Goal: Check status: Check status

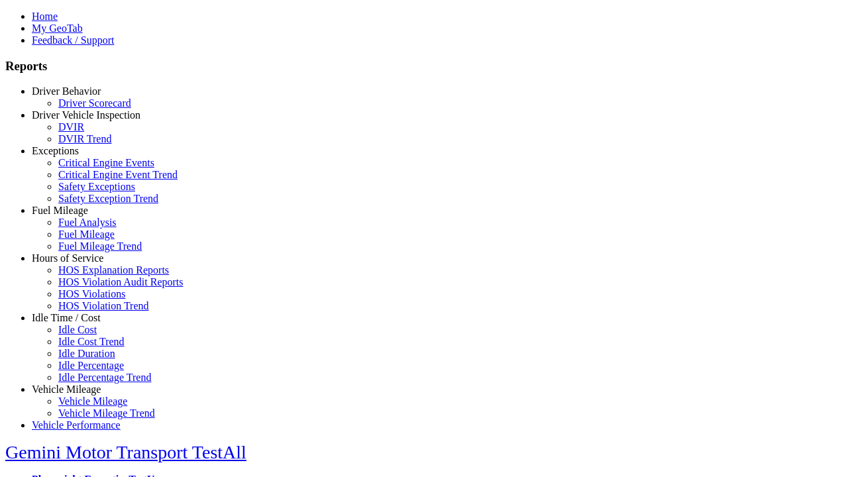
click at [76, 264] on link "Hours of Service" at bounding box center [68, 258] width 72 height 11
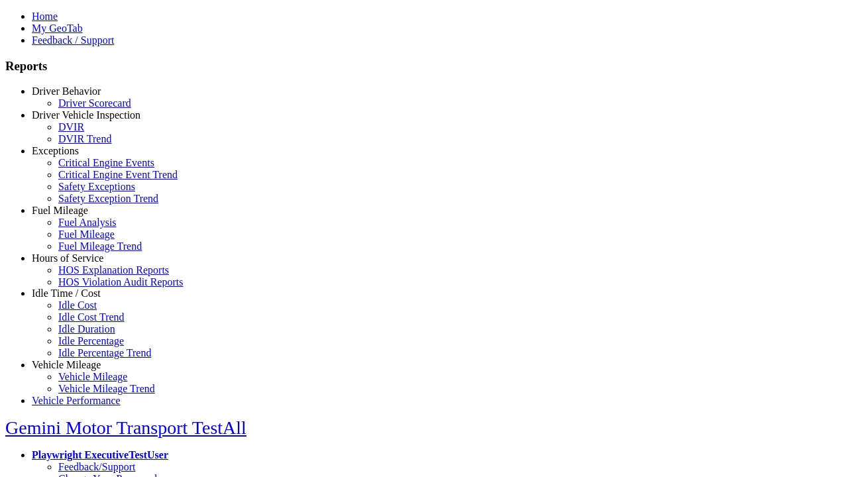
click at [86, 300] on link "HOS Violations" at bounding box center [91, 293] width 67 height 11
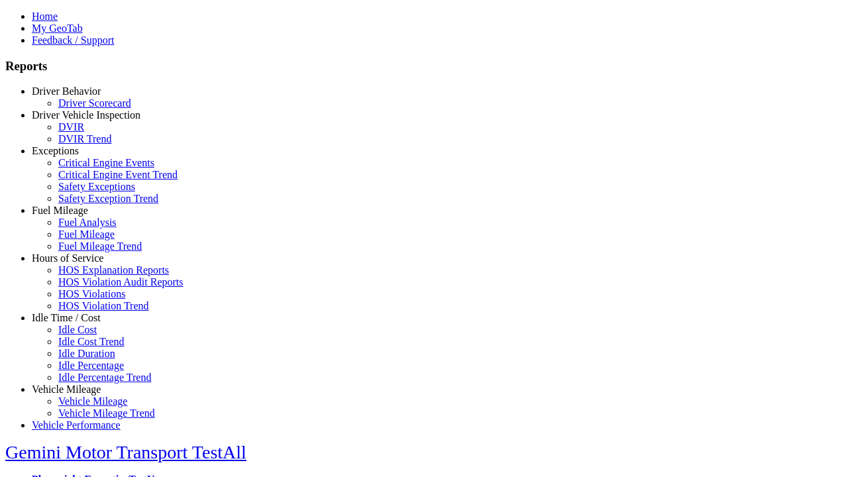
select select "**********"
type input "**********"
